Goal: Navigation & Orientation: Understand site structure

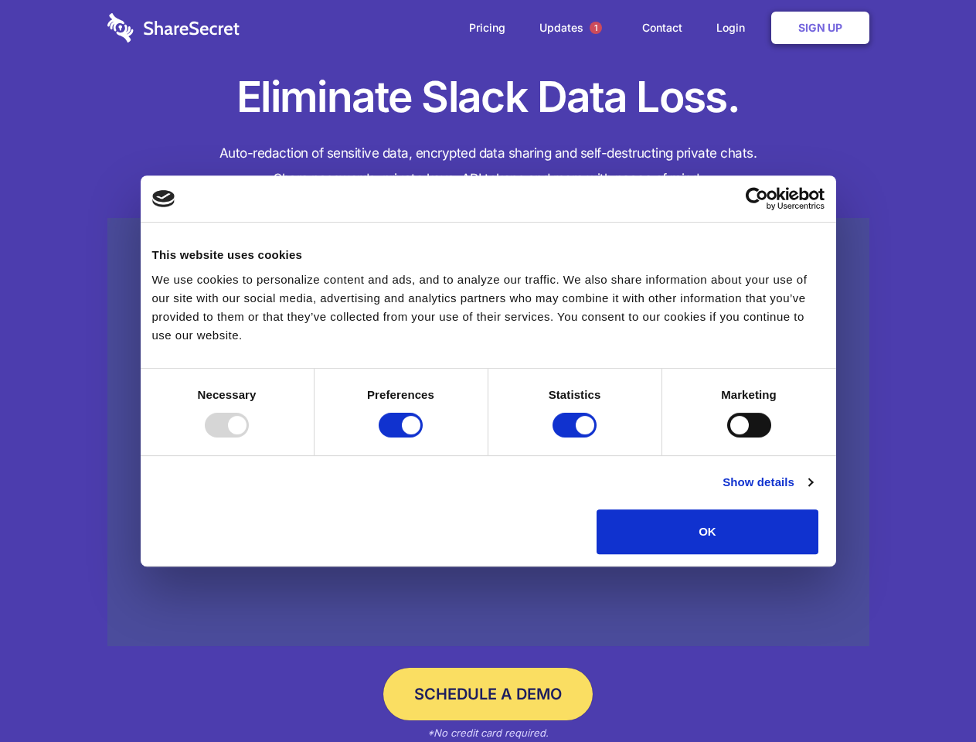
click at [249, 437] on div at bounding box center [227, 425] width 44 height 25
click at [423, 437] on input "Preferences" at bounding box center [401, 425] width 44 height 25
checkbox input "false"
click at [577, 437] on input "Statistics" at bounding box center [575, 425] width 44 height 25
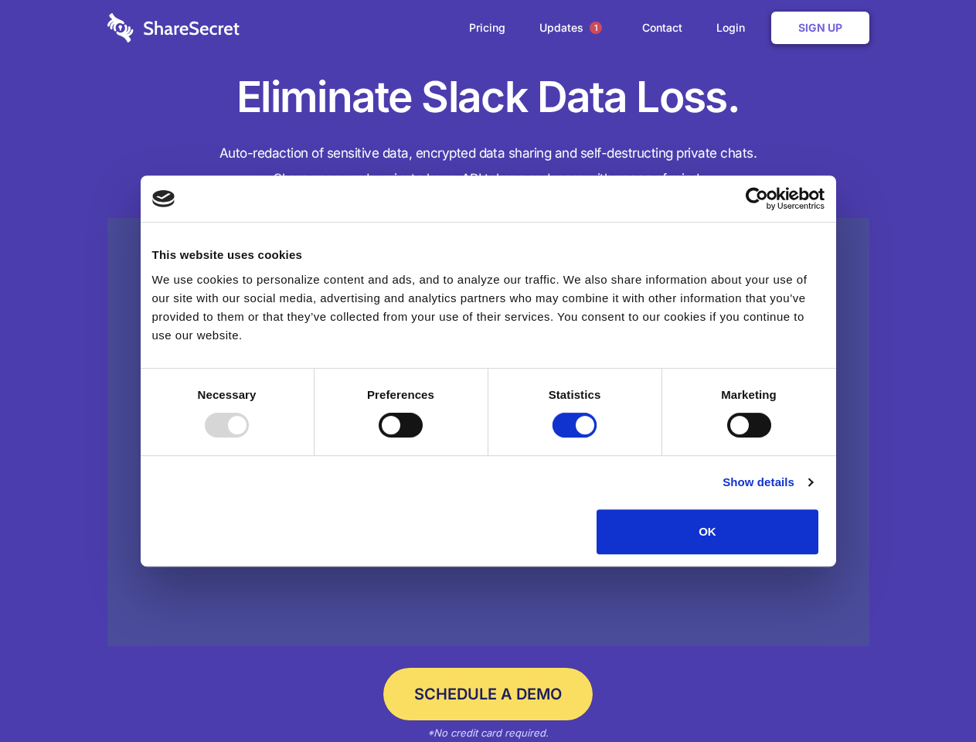
checkbox input "false"
click at [727, 437] on input "Marketing" at bounding box center [749, 425] width 44 height 25
checkbox input "true"
click at [812, 492] on link "Show details" at bounding box center [768, 482] width 90 height 19
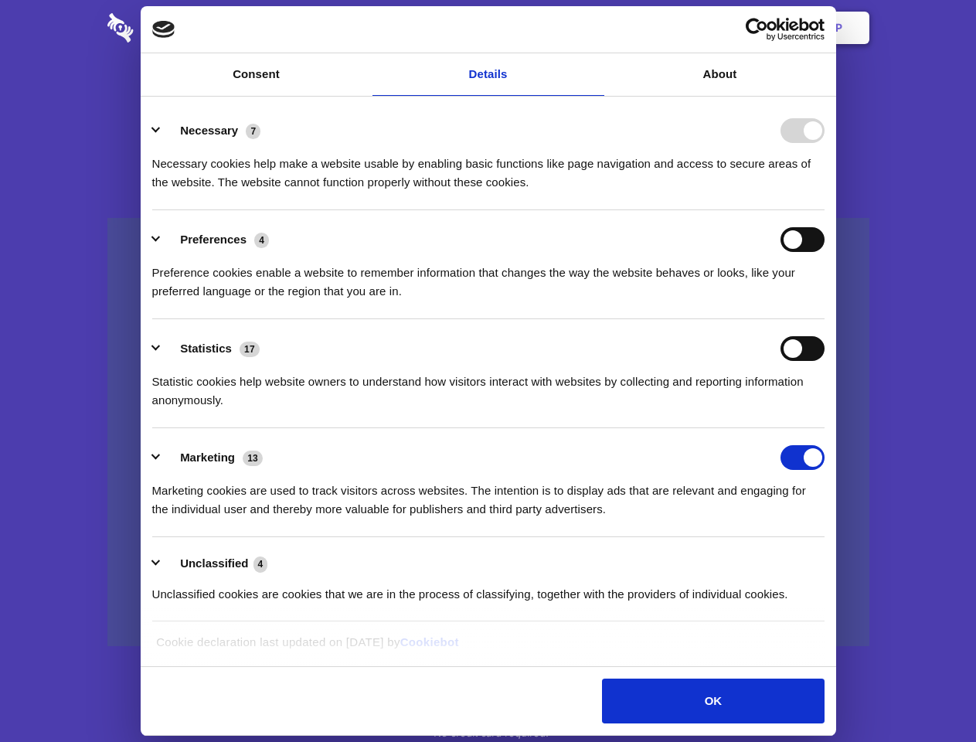
click at [825, 210] on li "Necessary 7 Necessary cookies help make a website usable by enabling basic func…" at bounding box center [488, 155] width 672 height 109
